Goal: Information Seeking & Learning: Learn about a topic

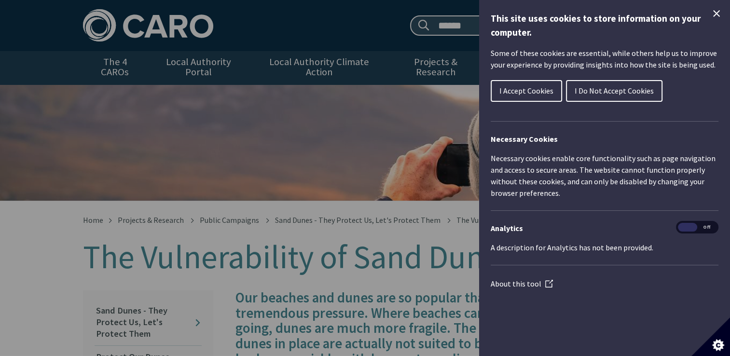
scroll to position [541, 0]
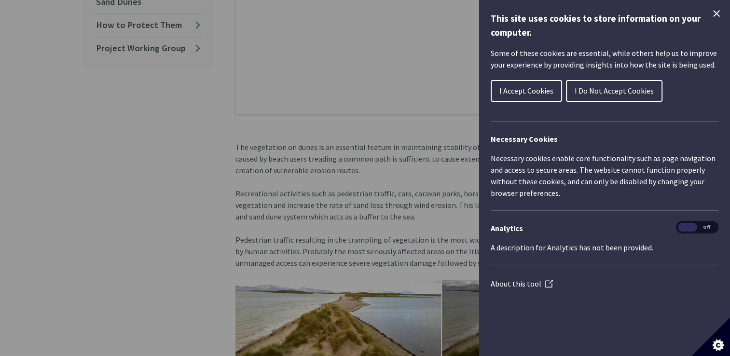
click at [620, 94] on span "I Do Not Accept Cookies" at bounding box center [614, 91] width 79 height 10
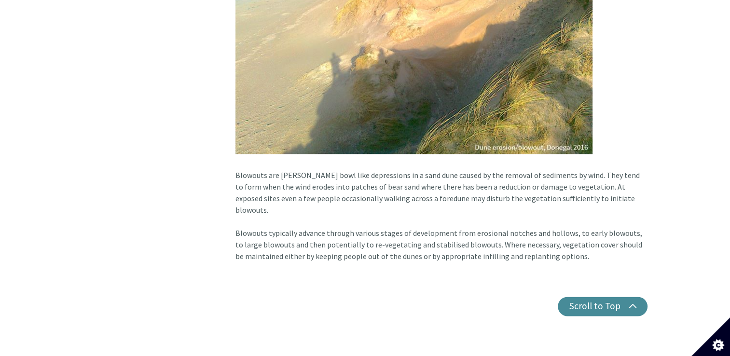
scroll to position [1233, 0]
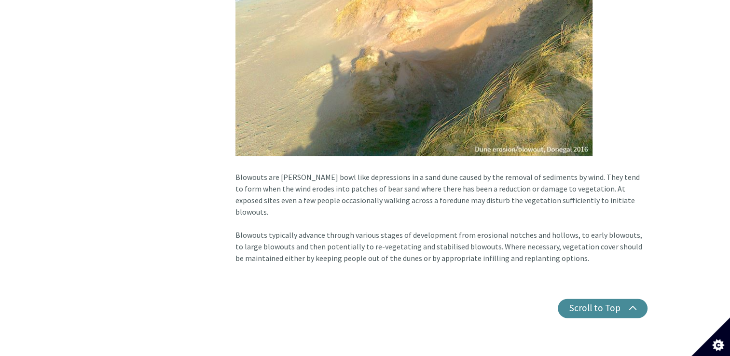
scroll to position [1195, 0]
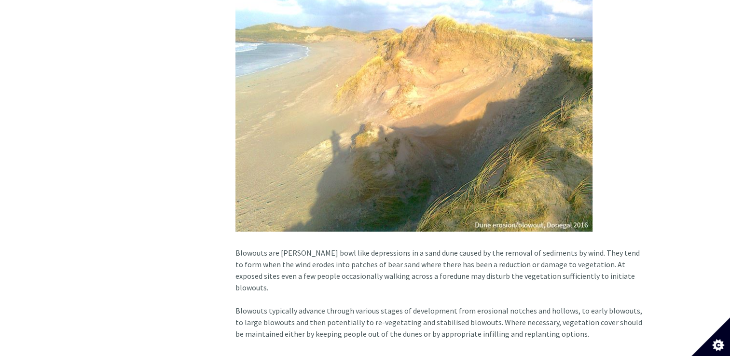
scroll to position [1140, 0]
